Goal: Check status

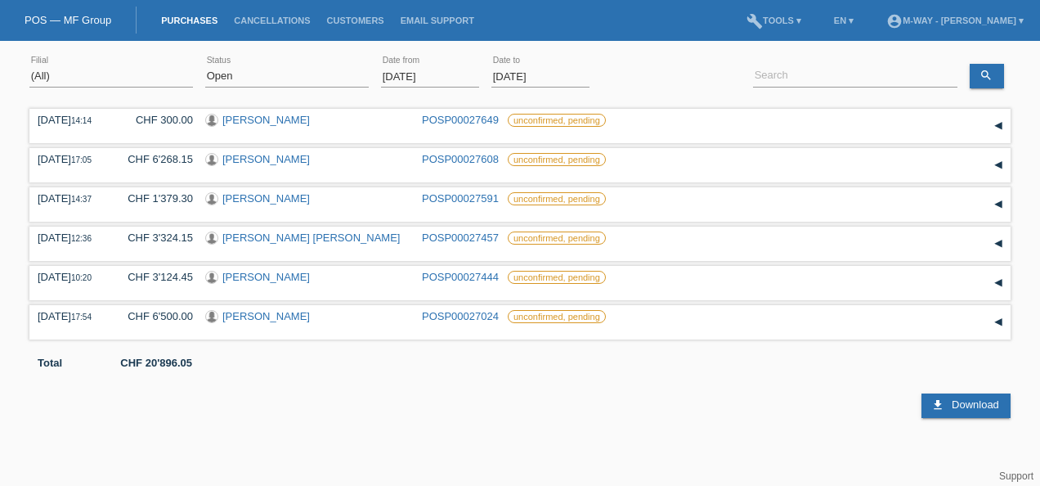
click at [443, 72] on input "[DATE]" at bounding box center [430, 76] width 98 height 20
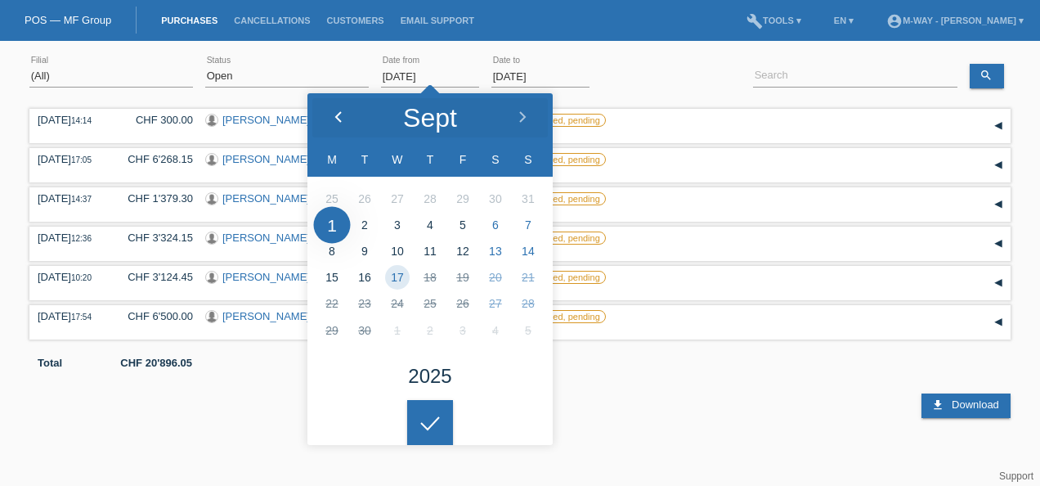
click at [338, 121] on icon at bounding box center [338, 117] width 13 height 13
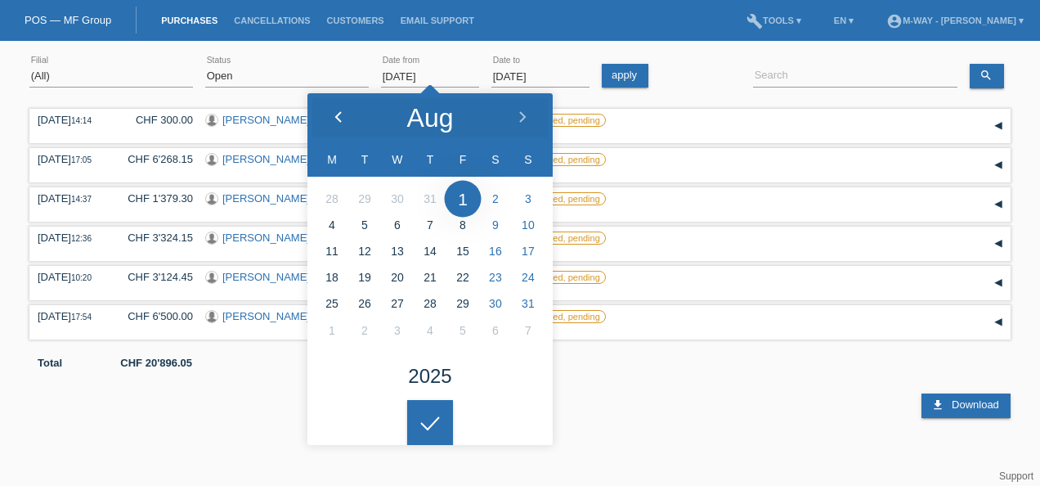
click at [338, 121] on icon at bounding box center [338, 117] width 13 height 13
type input "[DATE]"
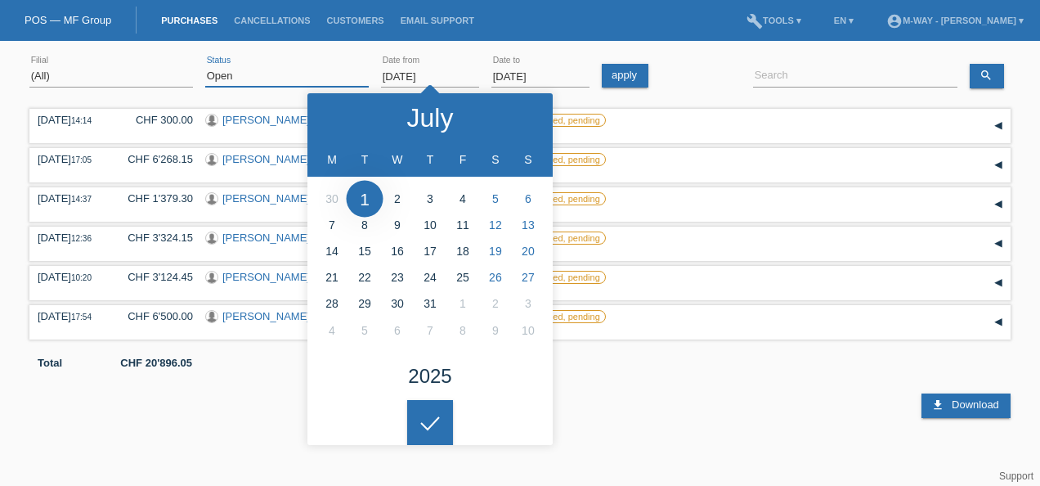
click at [242, 74] on select "(All) New Open Returned Stepped back / Cancelled Completed" at bounding box center [287, 76] width 164 height 20
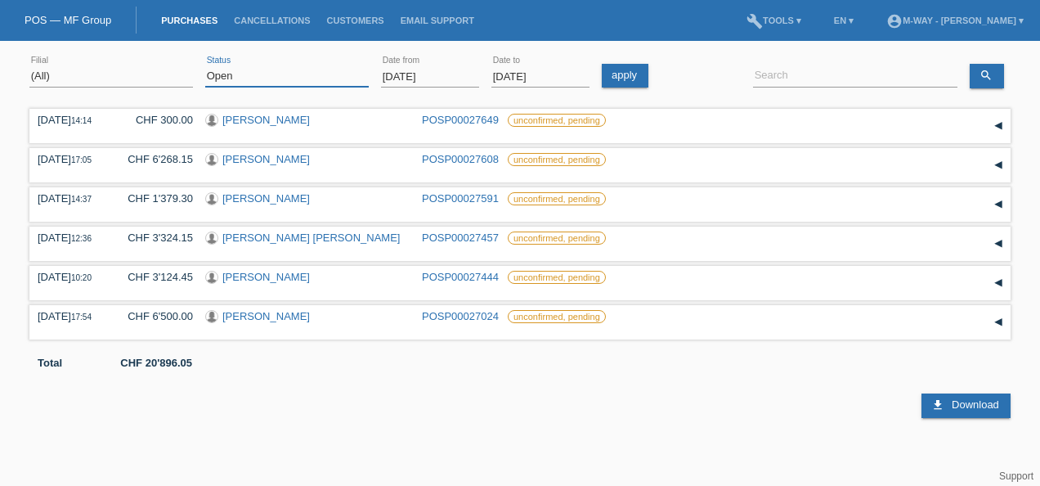
select select "ALL"
click at [205, 66] on select "(All) New Open Returned Stepped back / Cancelled Completed" at bounding box center [287, 76] width 164 height 20
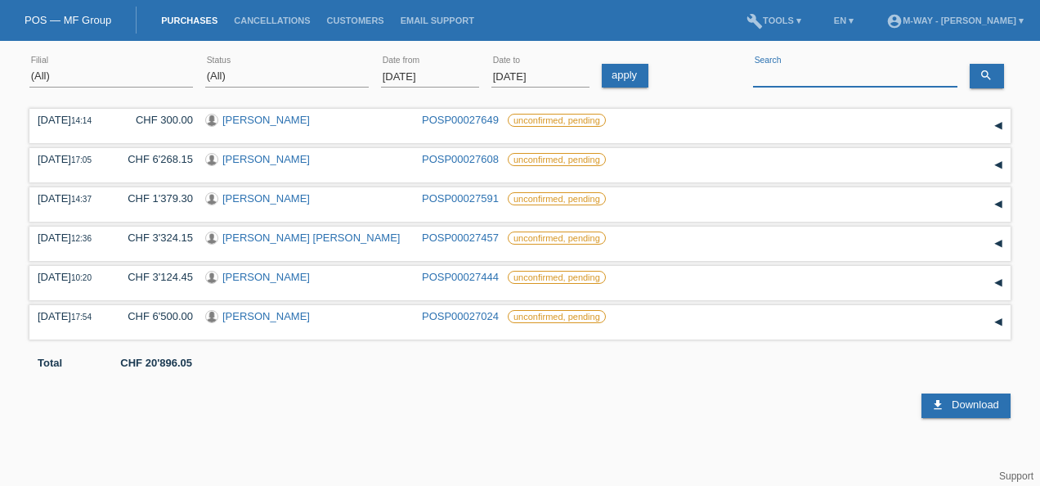
click at [777, 73] on input at bounding box center [855, 76] width 204 height 20
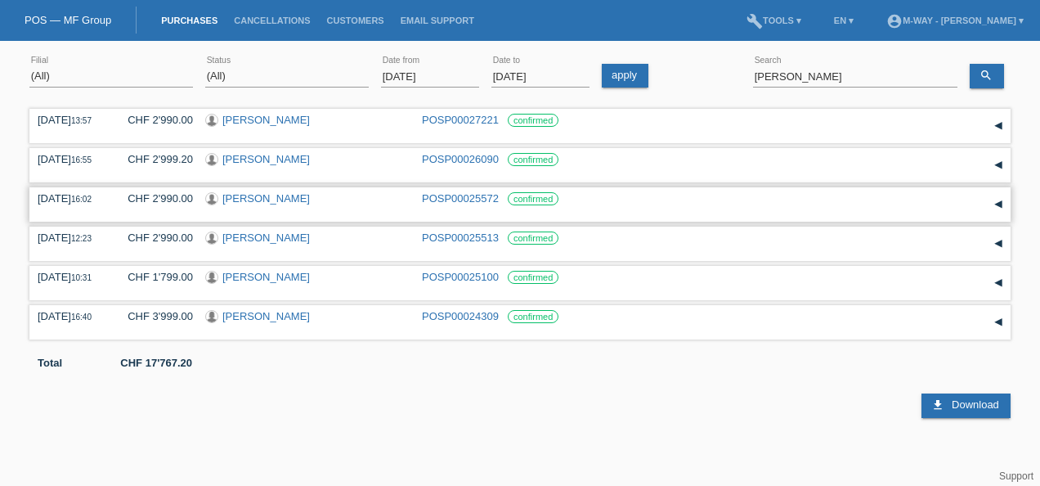
click at [288, 203] on div "[PERSON_NAME]" at bounding box center [307, 200] width 204 height 16
click at [1000, 206] on div "▾" at bounding box center [998, 204] width 25 height 25
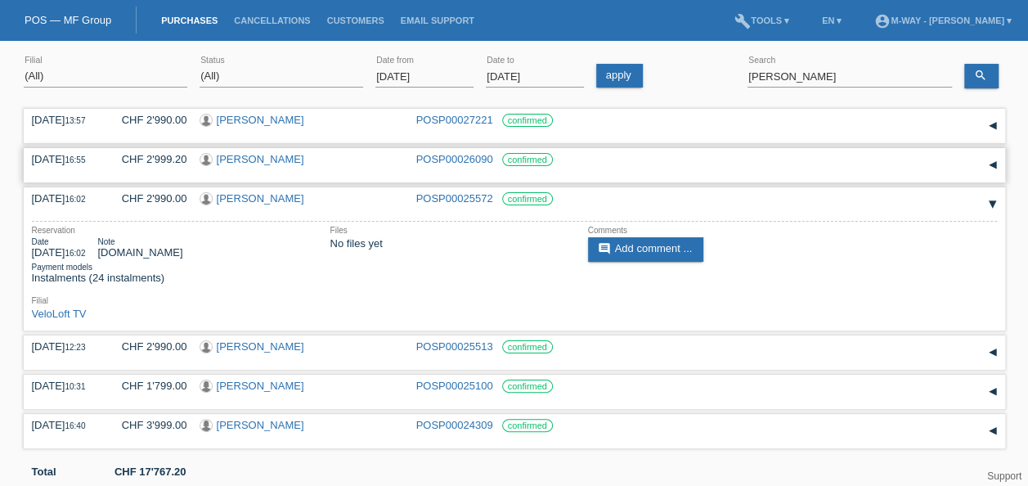
click at [1000, 168] on div "▾" at bounding box center [993, 165] width 25 height 25
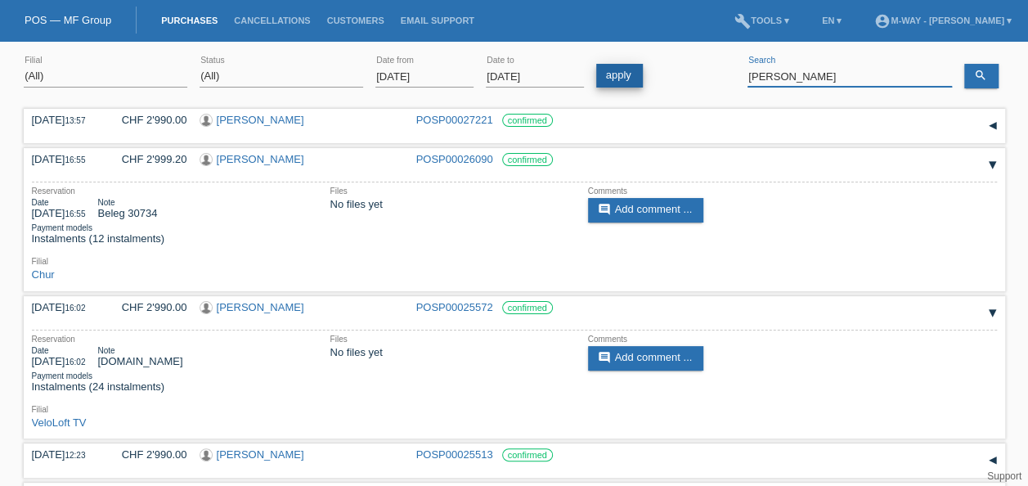
drag, startPoint x: 811, startPoint y: 79, endPoint x: 630, endPoint y: 74, distance: 181.6
click at [630, 74] on div "(All) [PERSON_NAME] Passion Vélo SàRL [GEOGRAPHIC_DATA] [GEOGRAPHIC_DATA] [GEOG…" at bounding box center [515, 77] width 982 height 56
type input "[PERSON_NAME]"
